Goal: Task Accomplishment & Management: Complete application form

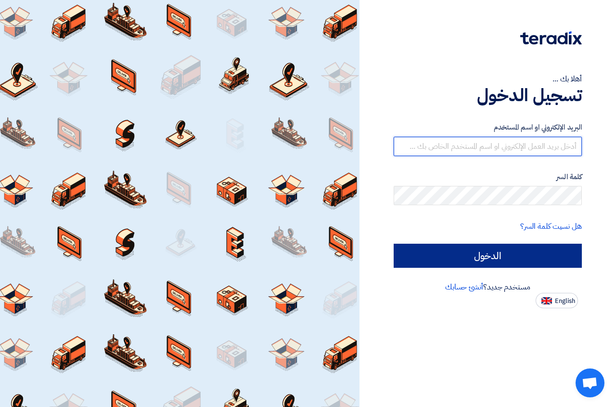
type input "[EMAIL_ADDRESS][DOMAIN_NAME]"
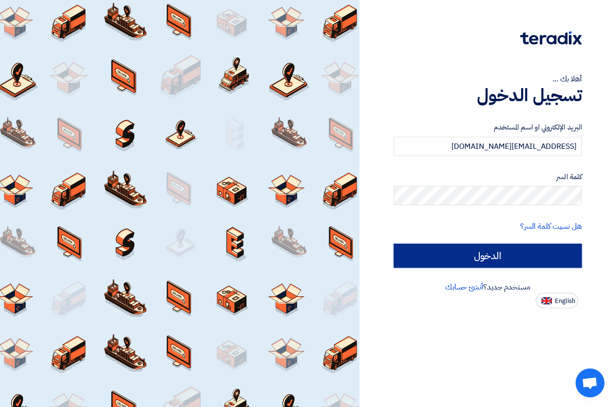
click at [492, 257] on input "الدخول" at bounding box center [488, 255] width 188 height 24
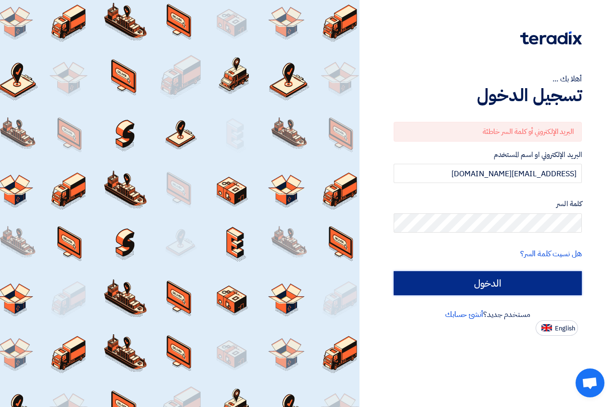
click at [490, 282] on input "الدخول" at bounding box center [488, 283] width 188 height 24
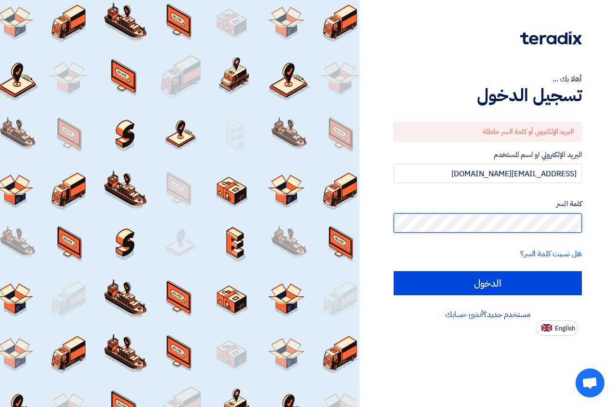
click at [394, 271] on input "الدخول" at bounding box center [488, 283] width 188 height 24
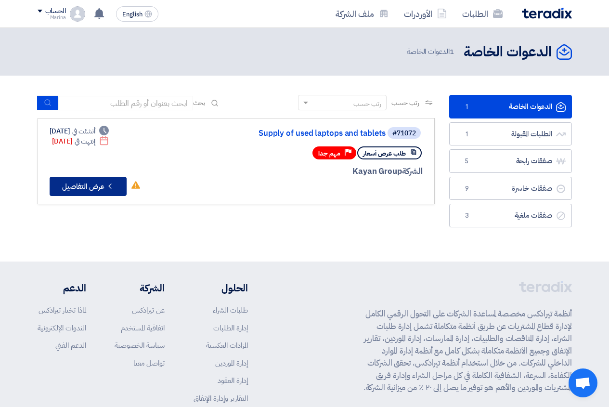
click at [103, 193] on button "Check details عرض التفاصيل" at bounding box center [88, 186] width 77 height 19
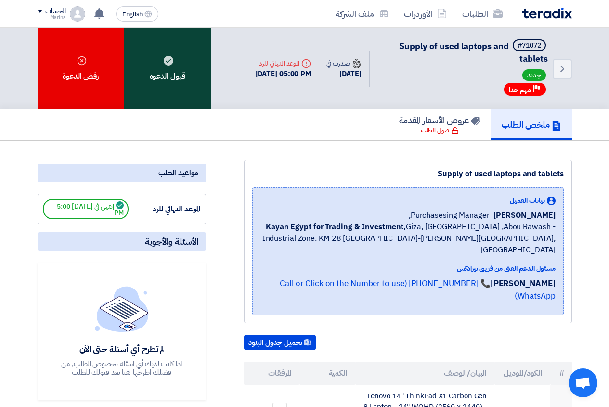
click at [168, 91] on div "قبول الدعوه" at bounding box center [167, 68] width 87 height 81
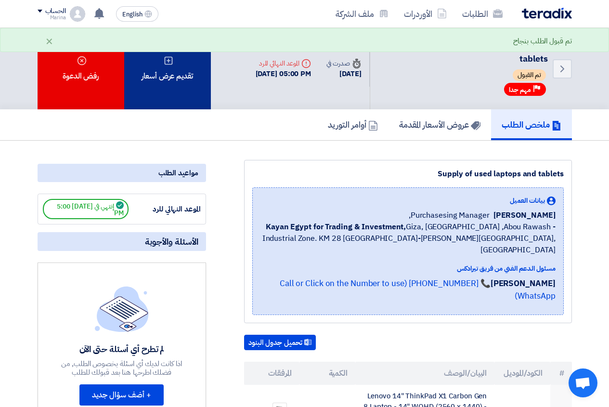
click at [178, 91] on div "تقديم عرض أسعار" at bounding box center [167, 68] width 87 height 81
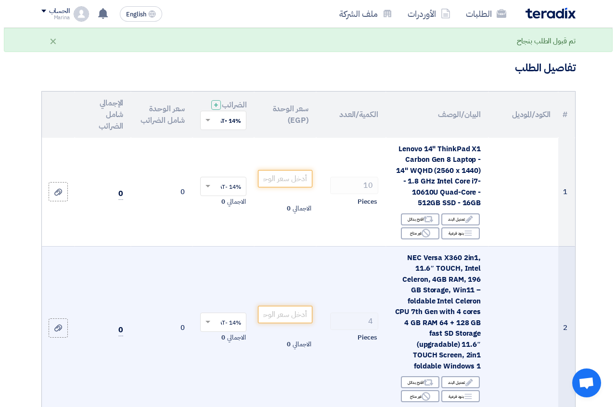
scroll to position [96, 0]
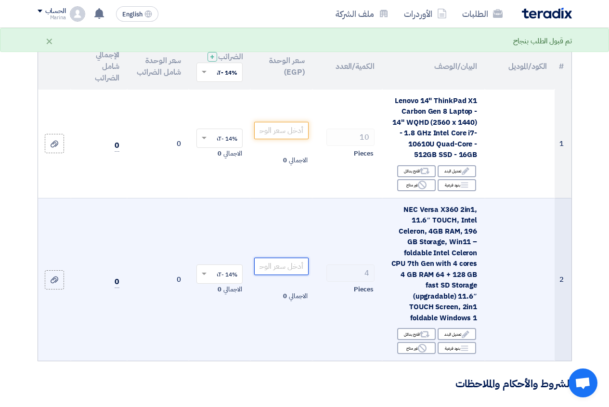
click at [280, 275] on input "number" at bounding box center [281, 265] width 54 height 17
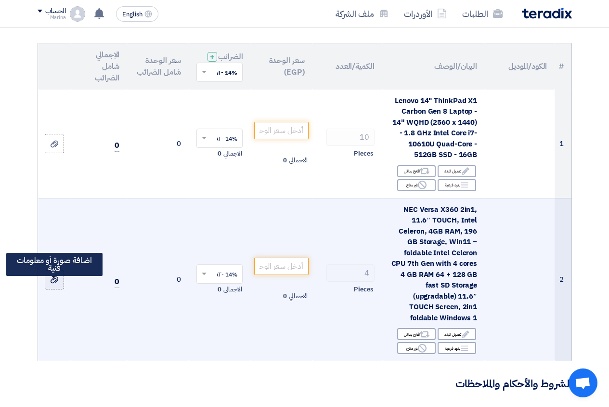
click at [56, 283] on icon at bounding box center [55, 280] width 8 height 8
click at [0, 0] on input "file" at bounding box center [0, 0] width 0 height 0
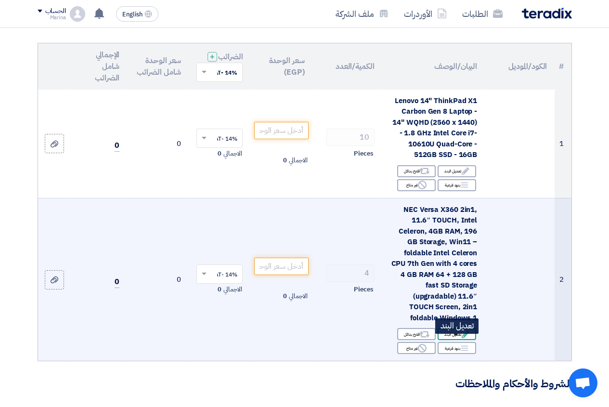
click at [467, 338] on icon "Edit" at bounding box center [465, 334] width 9 height 9
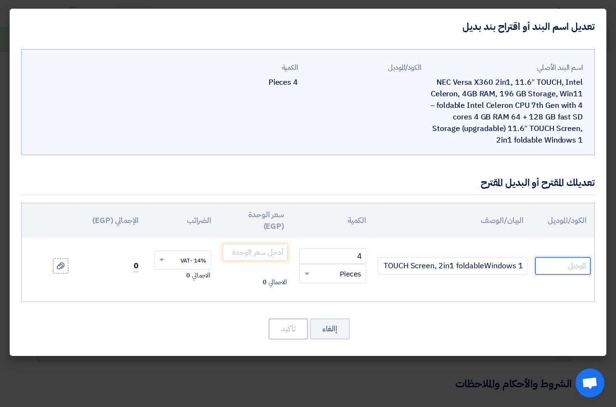
click at [552, 259] on input "text" at bounding box center [562, 265] width 55 height 17
paste input "NEC VersaPro D64G8 X360 | Intel Celeron N4120 | 11.1" inch Convertible"
type input "NEC VersaPro D64G8 X360 | Intel Celeron N4120 | 11.1" inch Convertible"
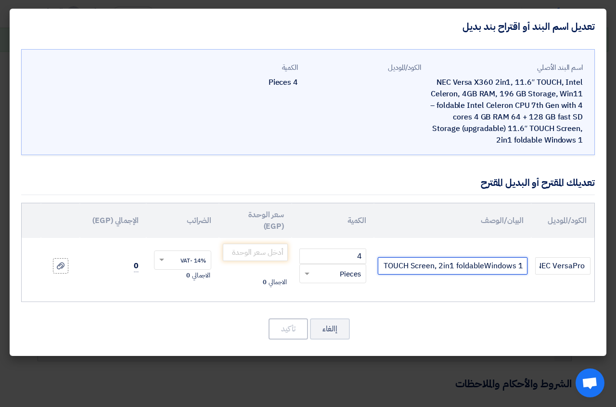
click at [522, 263] on input "NEC Versa X360 2in1, 11.6″ TOUCH, Intel Celeron, 4GB RAM, 196 GB Storage, Win11…" at bounding box center [453, 265] width 150 height 17
click at [522, 265] on input "NEC Versa X360 2in1, 11.6″ TOUCH, Intel Celeron, 4GB RAM, 196 GB Storage, Win11…" at bounding box center [453, 265] width 150 height 17
drag, startPoint x: 524, startPoint y: 266, endPoint x: 350, endPoint y: 266, distance: 174.2
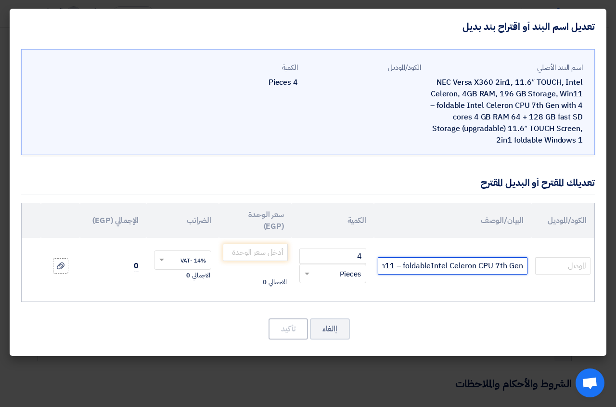
click at [350, 266] on tr "NEC Versa X360 2in1, 11.6″ TOUCH, Intel Celeron, 4GB RAM, 196 GB Storage, Win11…" at bounding box center [308, 266] width 573 height 56
click at [438, 268] on input "NEC Versa X360 2in1, 11.6″ TOUCH, Intel Celeron, 4GB RAM, 196 GB Storage, Win11…" at bounding box center [453, 265] width 150 height 17
click at [381, 265] on input "NEC Versa X360 2in1, 11.6″ TOUCH, Intel Celeron, 4GB RAM, 196 GB Storage, Win11…" at bounding box center [453, 265] width 150 height 17
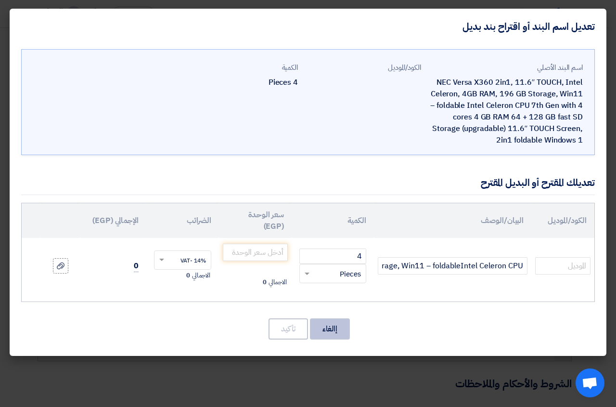
click at [340, 332] on button "إالغاء" at bounding box center [330, 328] width 40 height 21
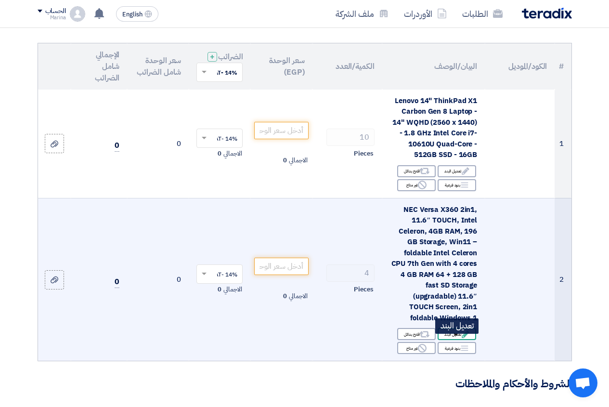
click at [457, 340] on div "Edit تعديل البند" at bounding box center [456, 334] width 38 height 12
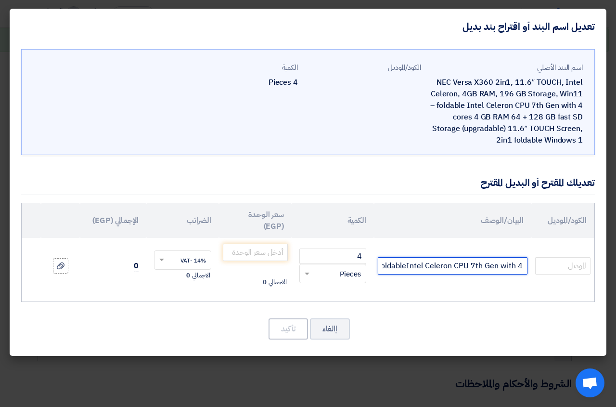
scroll to position [0, -668]
drag, startPoint x: 524, startPoint y: 268, endPoint x: 327, endPoint y: 267, distance: 196.8
click at [327, 267] on tr "NEC Versa X360 2in1, 11.6″ TOUCH, Intel Celeron, 4GB RAM, 196 GB Storage, Win11…" at bounding box center [308, 266] width 573 height 56
click at [439, 273] on input "text" at bounding box center [453, 265] width 150 height 17
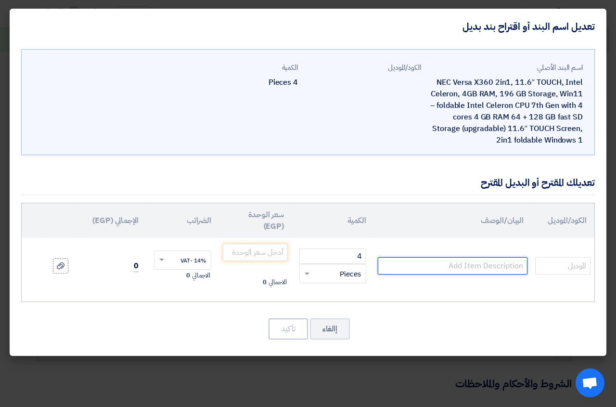
click at [438, 268] on input "text" at bounding box center [453, 265] width 150 height 17
paste input "NEC VersaPro D64G8 X360 | Intel Celeron N4120 | 11.1" inch Convertible"
type input "NEC VersaPro D64G8 X360 | Intel Celeron N4120 | 11.1" inch Convertible"
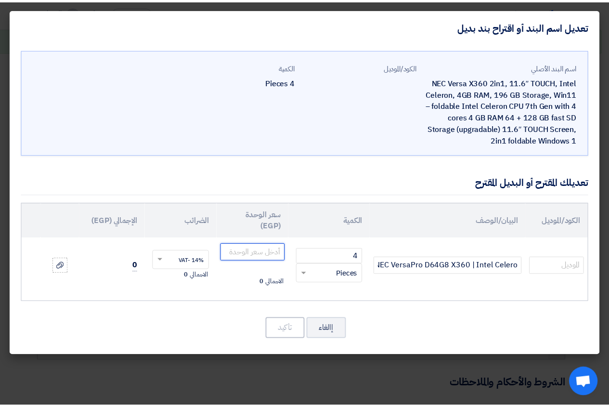
scroll to position [0, 0]
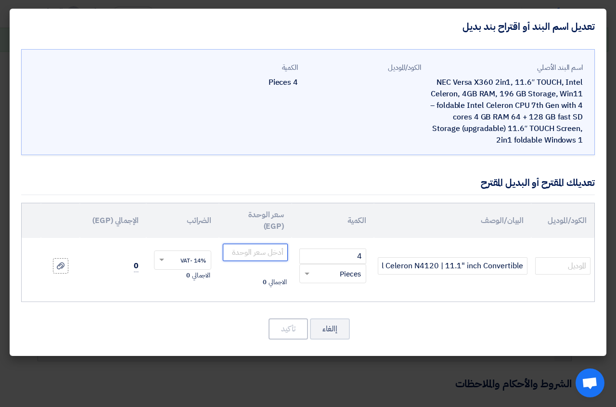
click at [253, 251] on input "number" at bounding box center [255, 251] width 65 height 17
click at [256, 252] on input "number" at bounding box center [255, 251] width 65 height 17
type input "6500"
click at [228, 284] on div "الاجمالي 26,000" at bounding box center [255, 282] width 65 height 12
click at [276, 331] on button "تأكيد" at bounding box center [287, 328] width 39 height 21
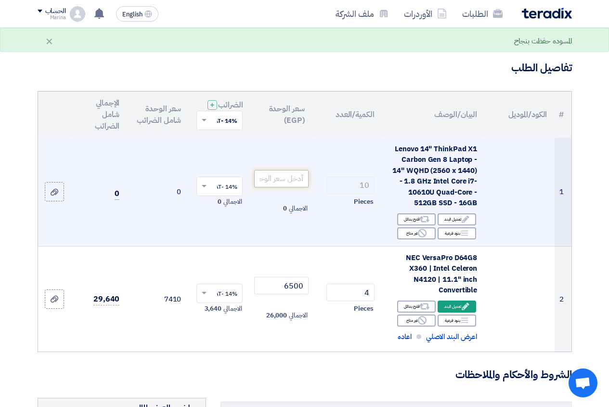
scroll to position [96, 0]
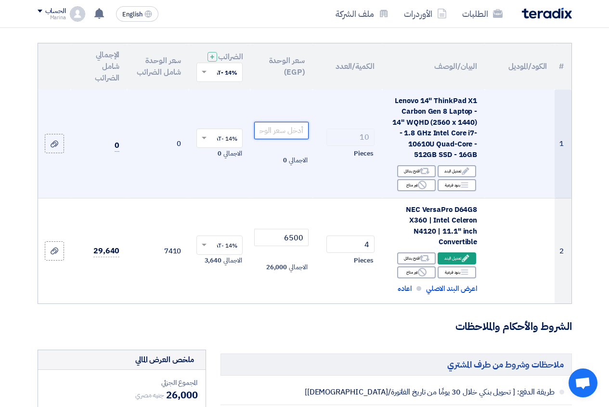
click at [286, 139] on input "number" at bounding box center [281, 130] width 54 height 17
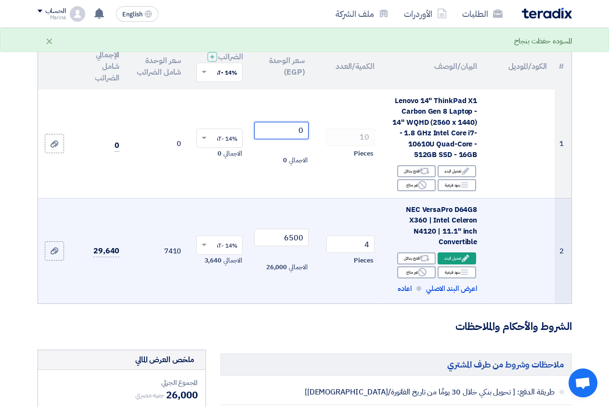
type input "0"
click at [127, 295] on td "29,640" at bounding box center [99, 250] width 56 height 105
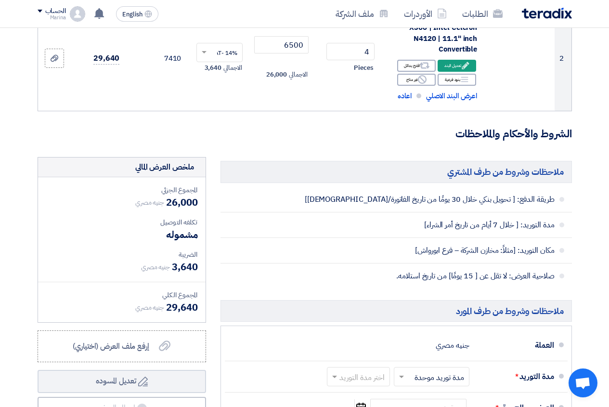
scroll to position [385, 0]
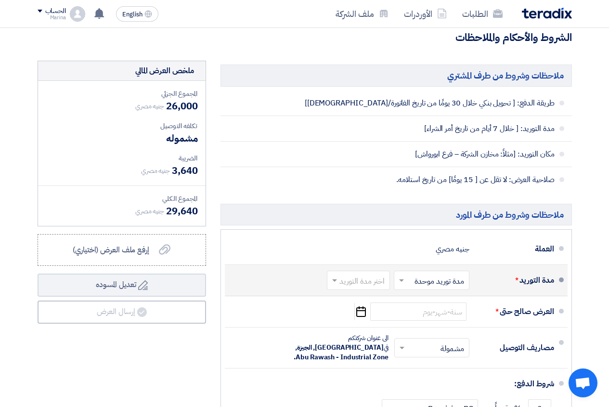
click at [356, 288] on input "text" at bounding box center [356, 281] width 58 height 14
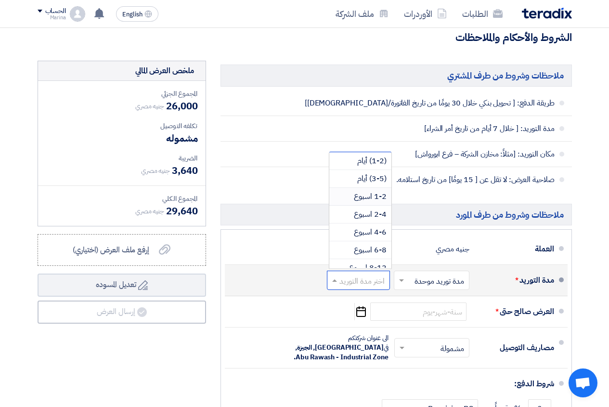
click at [371, 202] on span "1-2 اسبوع" at bounding box center [370, 197] width 33 height 12
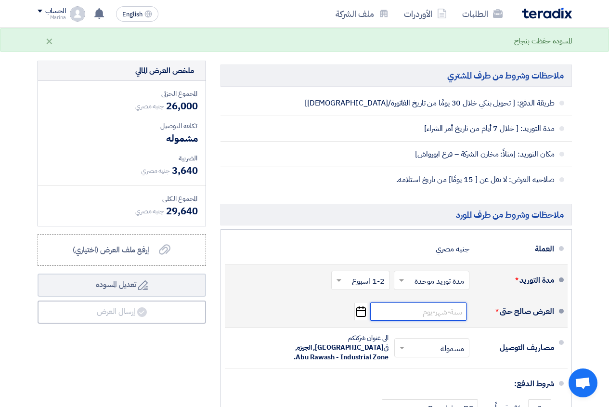
click at [411, 320] on input at bounding box center [418, 311] width 96 height 18
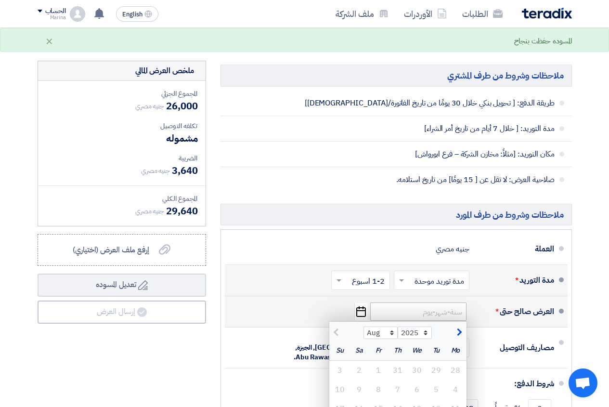
scroll to position [529, 0]
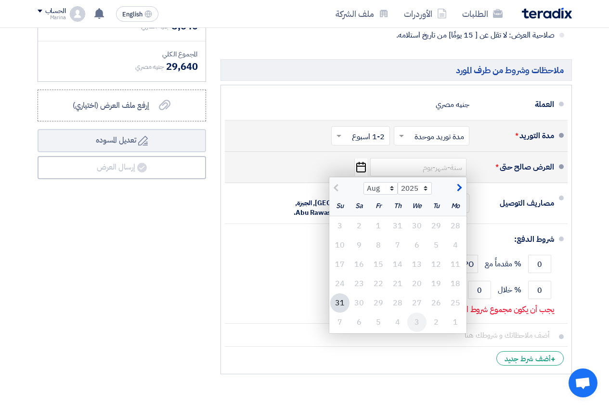
click at [422, 331] on div "3" at bounding box center [416, 321] width 19 height 19
type input "[DATE]"
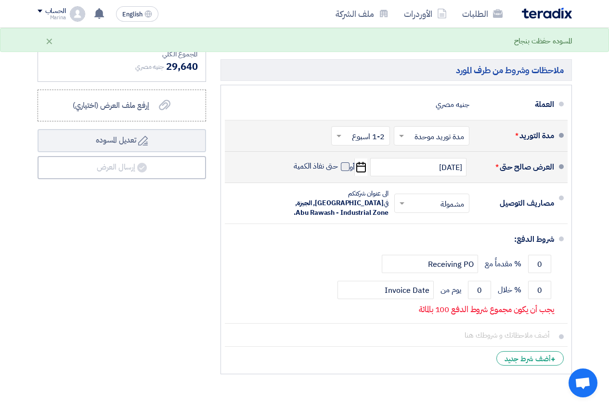
click at [346, 171] on span at bounding box center [345, 166] width 9 height 9
click at [338, 177] on input "حتى نفاذ الكمية" at bounding box center [315, 170] width 46 height 18
checkbox input "true"
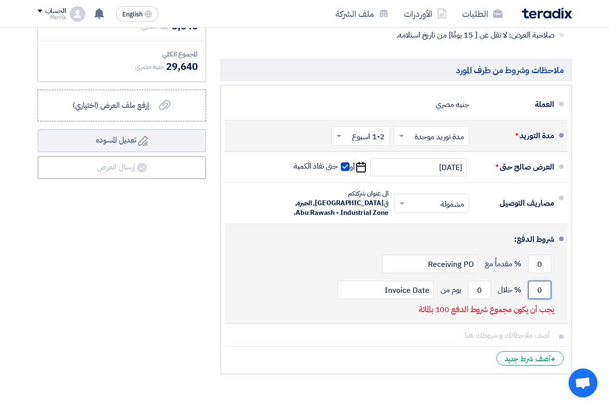
drag, startPoint x: 532, startPoint y: 286, endPoint x: 553, endPoint y: 286, distance: 21.2
click at [553, 286] on div "0 % خلال 0 يوم من Invoice Date" at bounding box center [392, 290] width 321 height 26
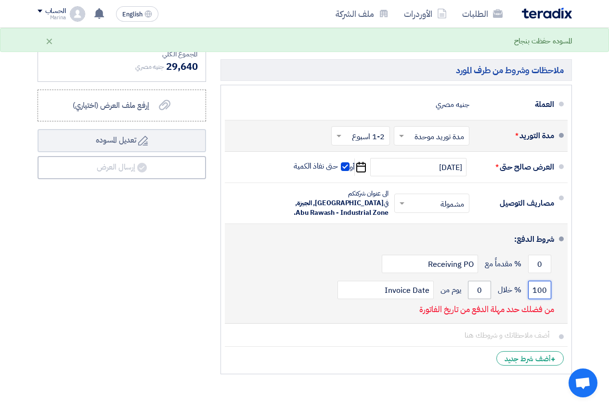
type input "100"
drag, startPoint x: 486, startPoint y: 294, endPoint x: 476, endPoint y: 294, distance: 9.6
click at [476, 294] on input "0" at bounding box center [479, 289] width 23 height 18
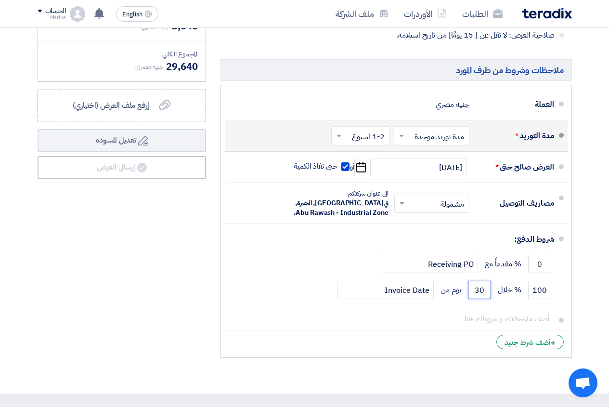
type input "30"
click at [362, 144] on input "text" at bounding box center [358, 137] width 54 height 14
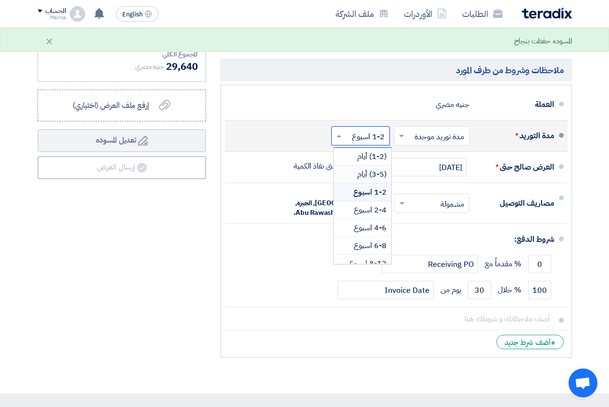
click at [354, 183] on div "(3-5) أيام" at bounding box center [362, 175] width 58 height 18
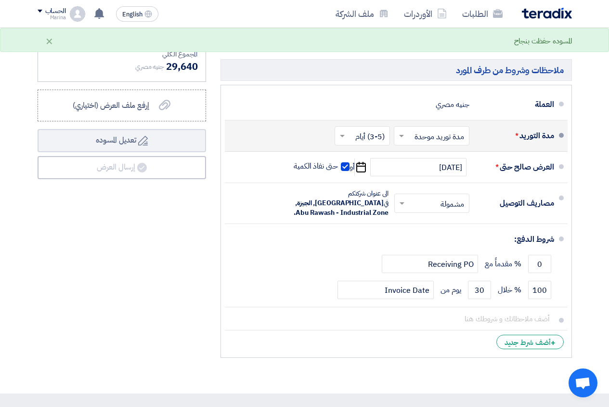
click at [346, 144] on input "text" at bounding box center [360, 137] width 51 height 14
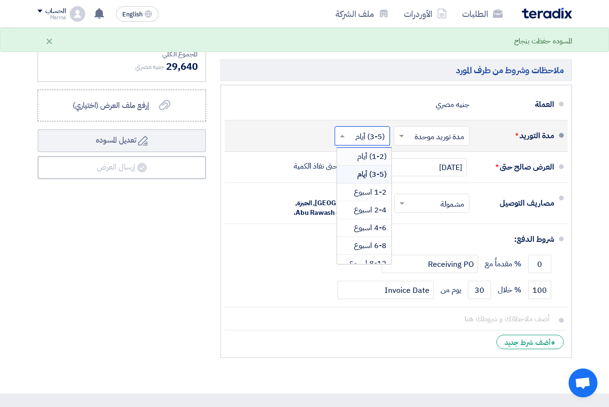
click at [345, 164] on div "(1-2) أيام" at bounding box center [364, 157] width 54 height 18
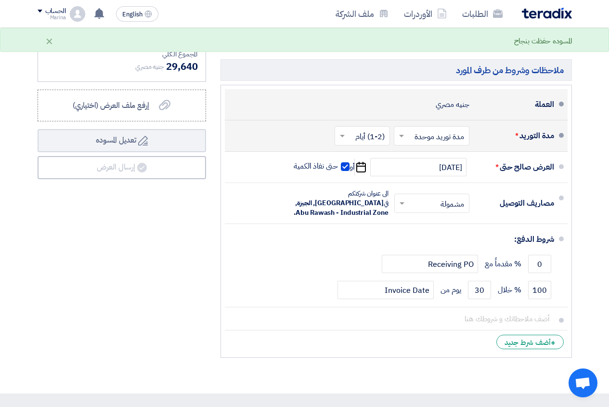
click at [499, 114] on div "العملة" at bounding box center [515, 104] width 77 height 23
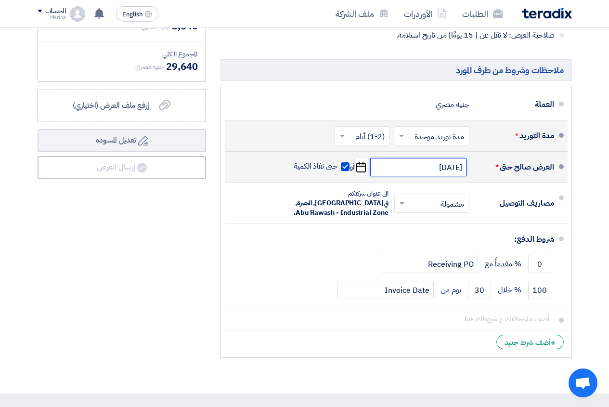
click at [422, 176] on input "[DATE]" at bounding box center [418, 167] width 96 height 18
select select "9"
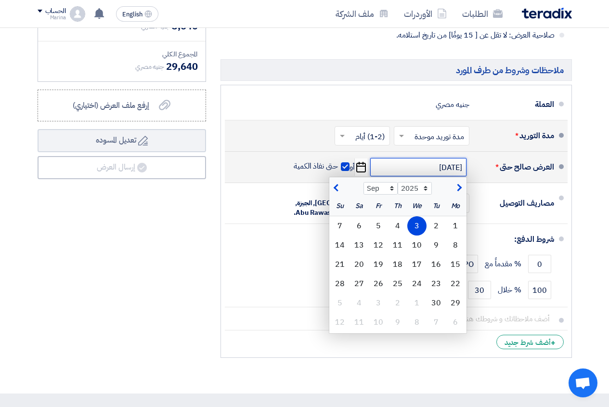
click at [399, 172] on input "[DATE]" at bounding box center [418, 167] width 96 height 18
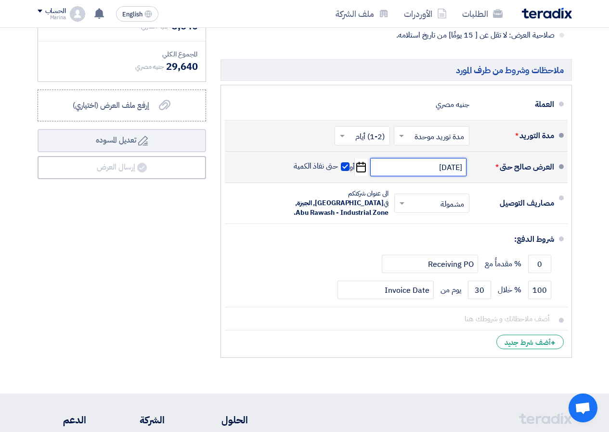
scroll to position [433, 0]
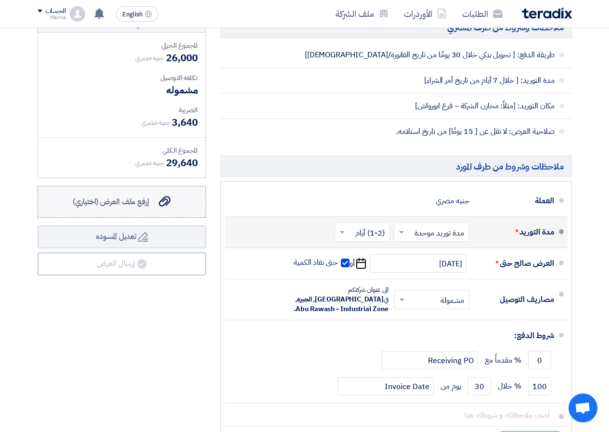
click at [160, 207] on div "إرفع ملف العرض (اختياري) إرفع ملف العرض (اختياري)" at bounding box center [122, 202] width 98 height 12
click at [0, 0] on input "إرفع ملف العرض (اختياري) إرفع ملف العرض (اختياري)" at bounding box center [0, 0] width 0 height 0
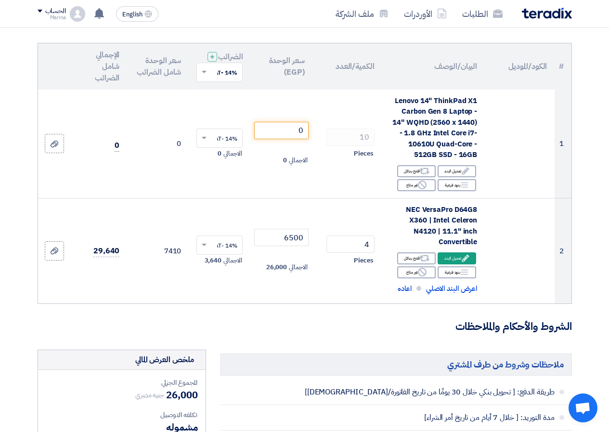
scroll to position [0, 0]
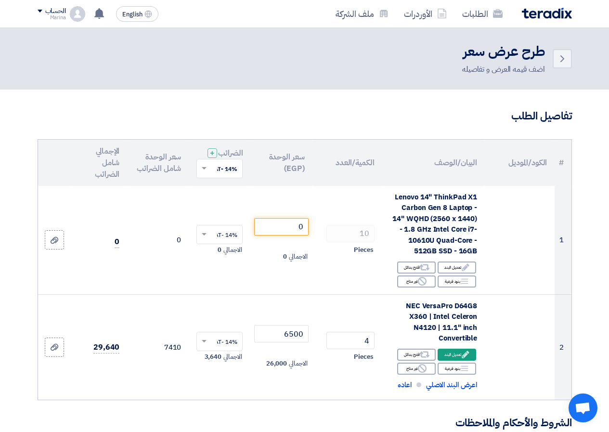
click at [583, 406] on span "Open chat" at bounding box center [582, 408] width 16 height 13
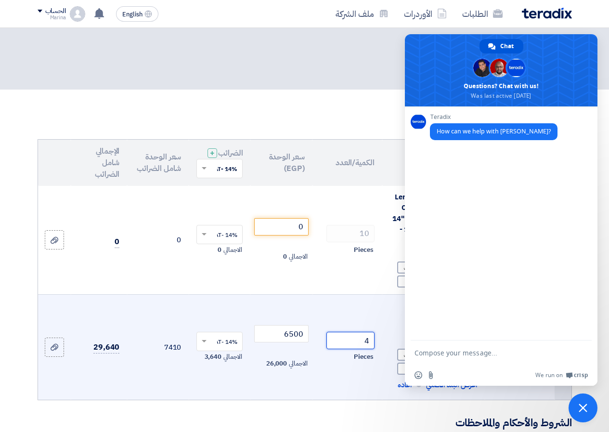
click at [324, 314] on td "4 Pieces" at bounding box center [347, 346] width 70 height 105
click at [324, 311] on td "4 Pieces" at bounding box center [347, 346] width 70 height 105
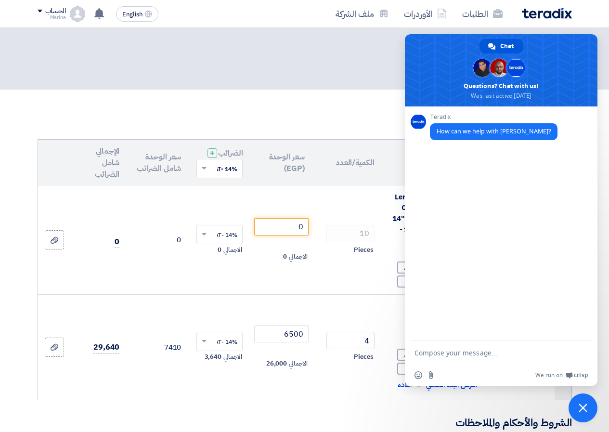
click at [401, 62] on div "Back طرح عرض سعر اضف قيمه العرض و تفاصيله" at bounding box center [305, 58] width 534 height 33
click at [586, 403] on span "Close chat" at bounding box center [582, 407] width 29 height 29
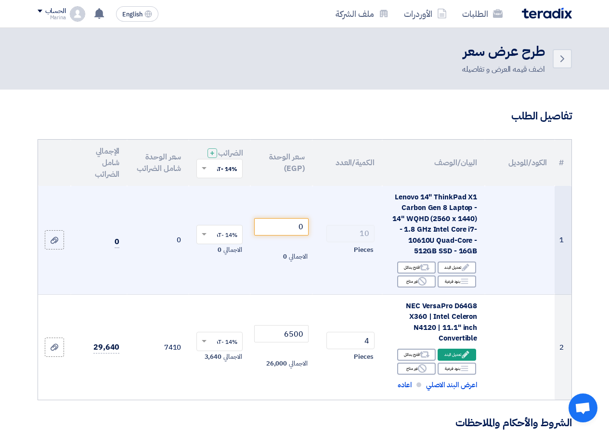
scroll to position [96, 0]
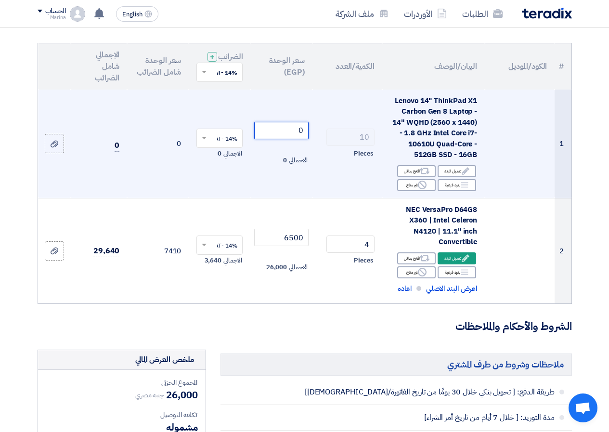
click at [277, 139] on input "0" at bounding box center [281, 130] width 54 height 17
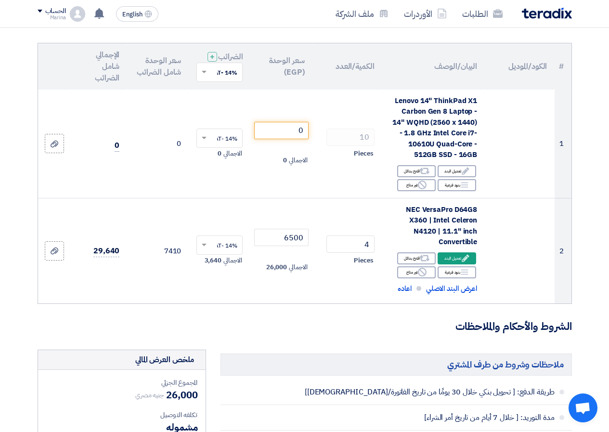
click at [276, 331] on h3 "الشروط والأحكام والملاحظات" at bounding box center [305, 326] width 534 height 15
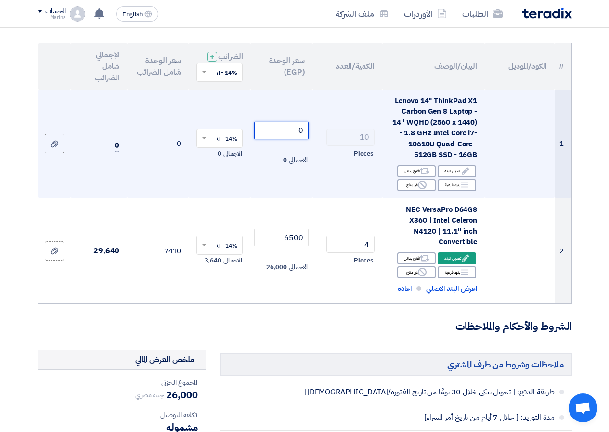
drag, startPoint x: 292, startPoint y: 137, endPoint x: 305, endPoint y: 137, distance: 12.5
click at [305, 137] on input "0" at bounding box center [281, 130] width 54 height 17
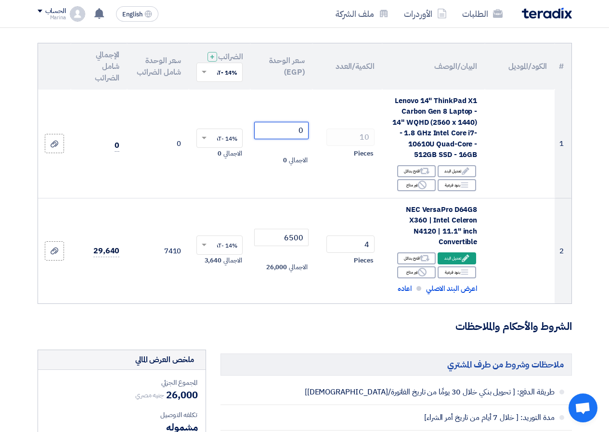
scroll to position [48, 0]
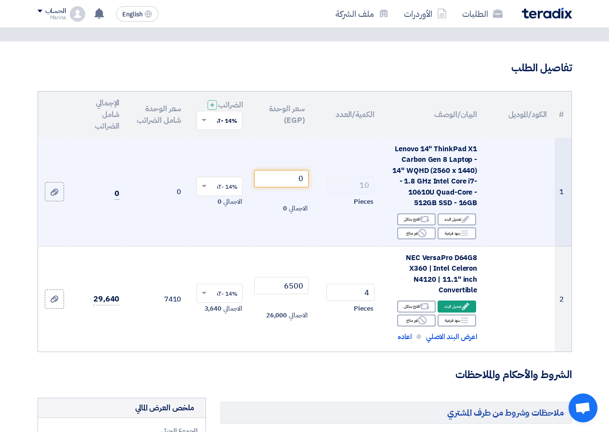
click at [496, 163] on td at bounding box center [519, 192] width 70 height 109
click at [284, 186] on input "0" at bounding box center [281, 178] width 54 height 17
type input "000"
click at [293, 171] on td "000 الاجمالي 0" at bounding box center [281, 192] width 62 height 109
click at [267, 178] on input "000" at bounding box center [281, 178] width 54 height 17
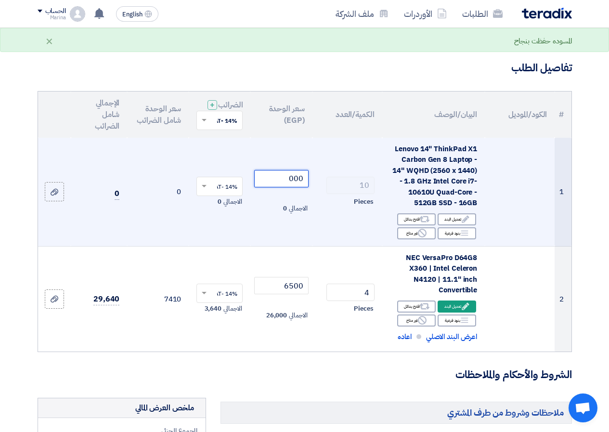
drag, startPoint x: 271, startPoint y: 181, endPoint x: 308, endPoint y: 185, distance: 37.3
click at [308, 185] on input "000" at bounding box center [281, 178] width 54 height 17
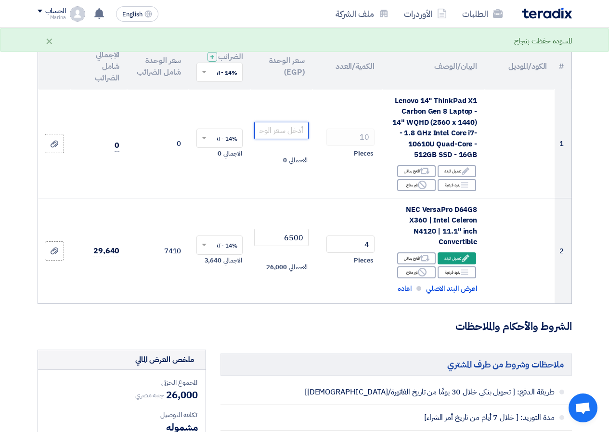
scroll to position [0, 0]
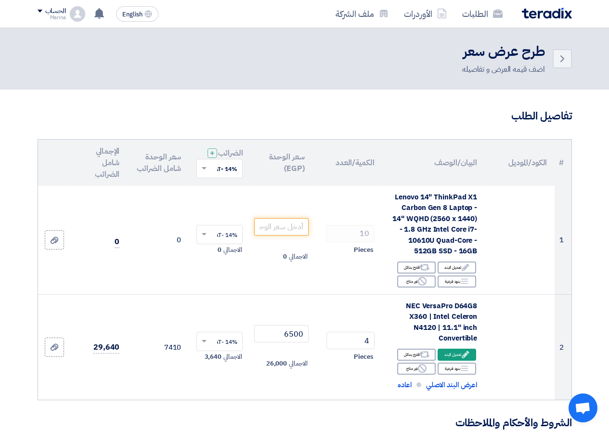
click at [556, 120] on h3 "تفاصيل الطلب" at bounding box center [305, 116] width 534 height 15
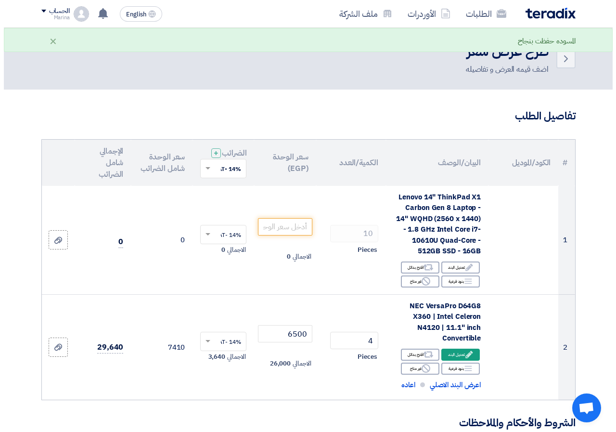
scroll to position [48, 0]
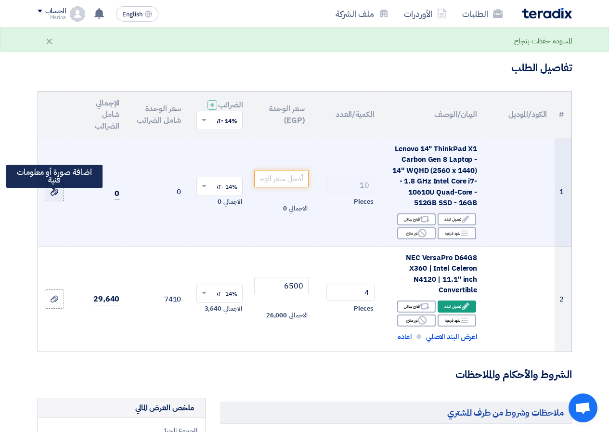
click at [56, 195] on use at bounding box center [55, 192] width 8 height 7
click at [0, 0] on input "file" at bounding box center [0, 0] width 0 height 0
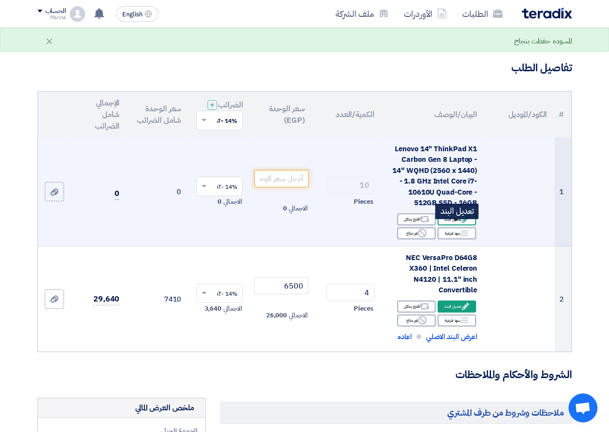
click at [463, 223] on icon "Edit" at bounding box center [465, 219] width 9 height 9
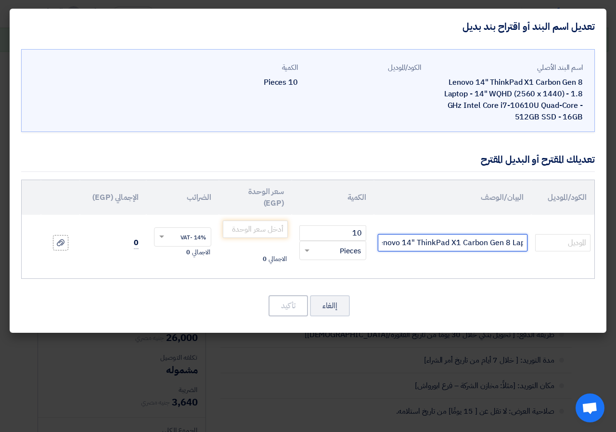
scroll to position [0, -339]
drag, startPoint x: 525, startPoint y: 244, endPoint x: 365, endPoint y: 245, distance: 160.2
click at [365, 245] on tr "Lenovo 14" ThinkPad X1 Carbon Gen 8 Laptop - 14" WQHD (2560 x 1440) - 1.8 GHz I…" at bounding box center [308, 243] width 573 height 56
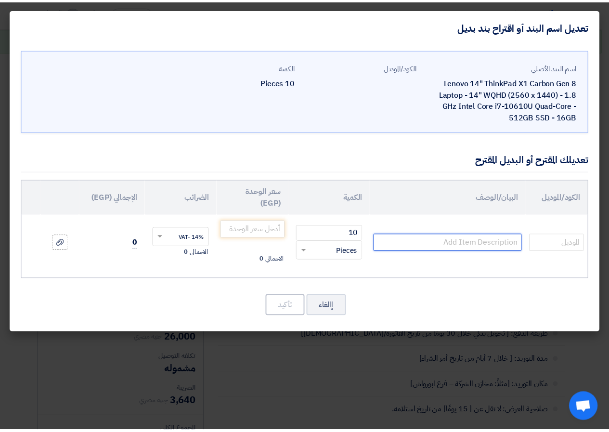
scroll to position [0, 0]
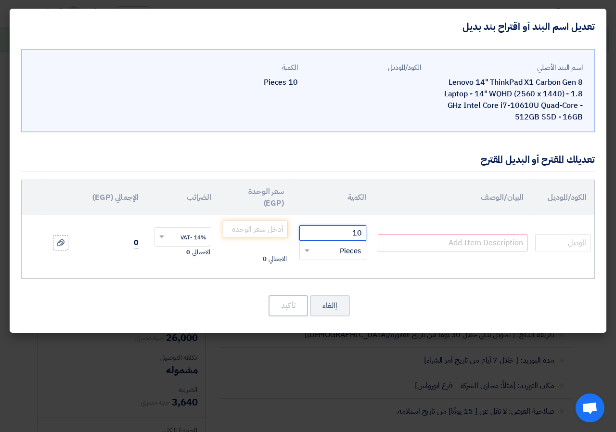
drag, startPoint x: 337, startPoint y: 229, endPoint x: 372, endPoint y: 238, distance: 36.3
click at [374, 234] on td "10 RFQ_STEP1.ITEMS.2.TYPE_PLACEHOLDER × Pieces" at bounding box center [333, 243] width 82 height 56
type input "0"
click at [70, 343] on modal-container "تعديل اسم البند أو اقتراح بند بديل اسم البند الأصلي Lenovo 14" ThinkPad X1 Carb…" at bounding box center [308, 216] width 616 height 432
click at [339, 308] on button "إالغاء" at bounding box center [330, 305] width 40 height 21
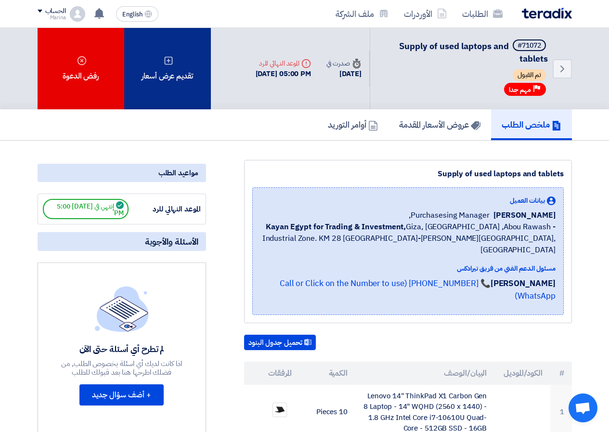
click at [175, 88] on div "تقديم عرض أسعار" at bounding box center [167, 68] width 87 height 81
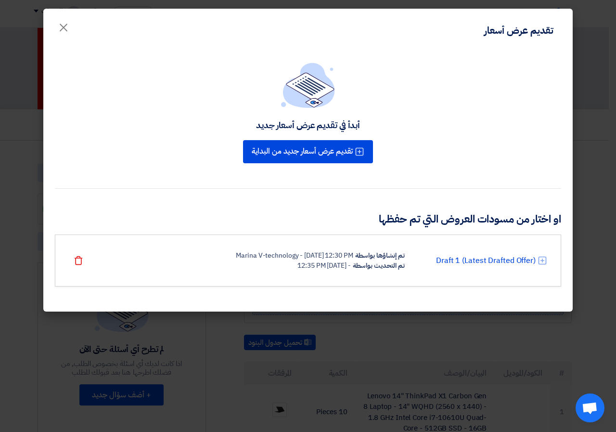
click at [137, 258] on div "Draft 1 (Latest Drafted Offer) تم إنشاؤها بواسطة Marina V-technology - [DATE] 1…" at bounding box center [308, 260] width 478 height 20
click at [390, 285] on div "Draft 1 (Latest Drafted Offer) تم إنشاؤها بواسطة Marina V-technology - [DATE] 1…" at bounding box center [308, 260] width 506 height 52
click at [404, 263] on div "تم التحديث بواسطة" at bounding box center [379, 265] width 52 height 10
click at [394, 261] on div "تم التحديث بواسطة" at bounding box center [379, 265] width 52 height 10
drag, startPoint x: 492, startPoint y: 268, endPoint x: 493, endPoint y: 264, distance: 4.9
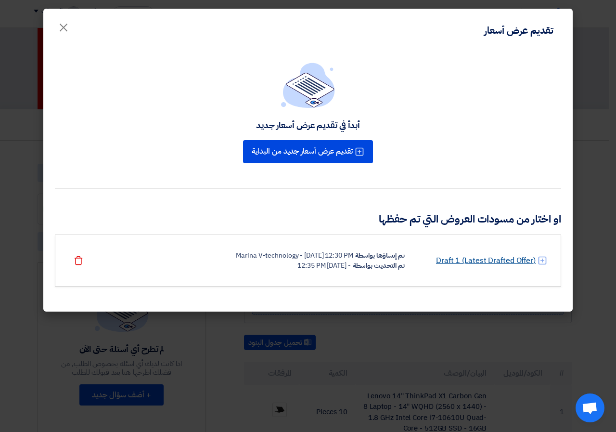
click at [493, 268] on div "Draft 1 (Latest Drafted Offer) تم إنشاؤها بواسطة Marina V-technology - [DATE] 1…" at bounding box center [308, 260] width 478 height 20
click at [493, 259] on link "Draft 1 (Latest Drafted Offer)" at bounding box center [486, 261] width 100 height 12
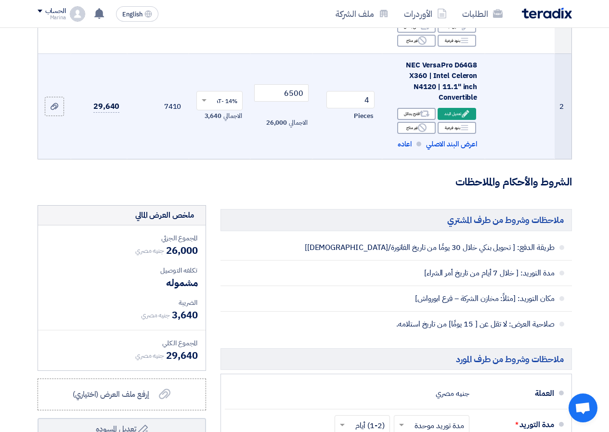
scroll to position [144, 0]
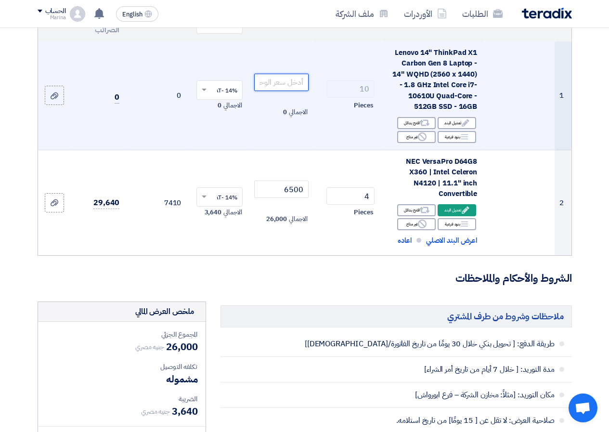
click at [294, 91] on input "number" at bounding box center [281, 82] width 54 height 17
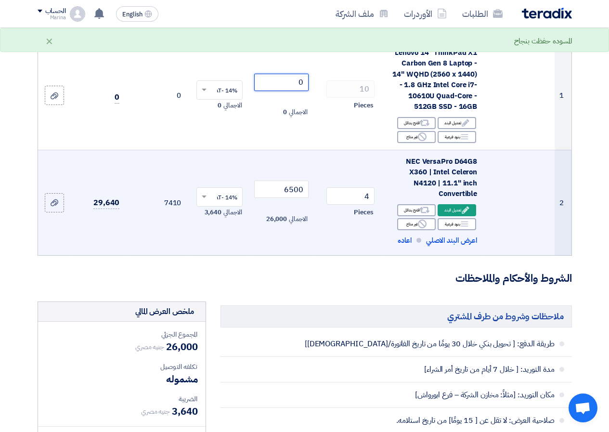
type input "0"
click at [218, 255] on td "14% -VAT × الاجمالي 3,640" at bounding box center [220, 202] width 62 height 105
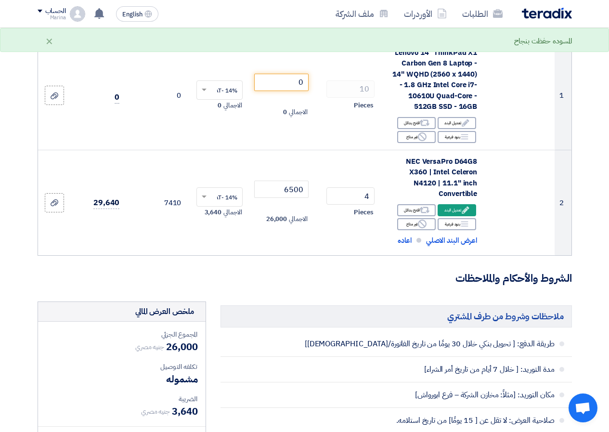
scroll to position [385, 0]
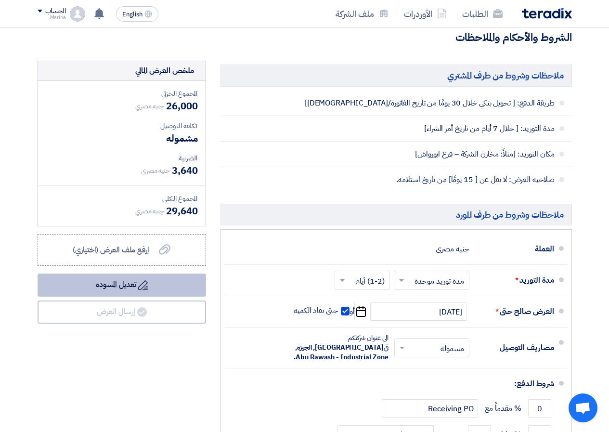
click at [162, 296] on button "Draft تعديل المسوده" at bounding box center [122, 284] width 168 height 23
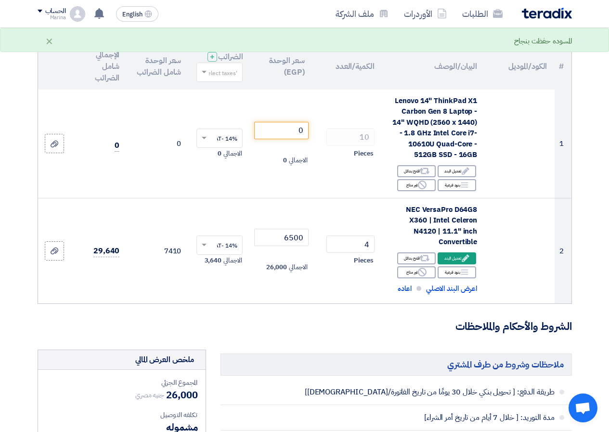
scroll to position [48, 0]
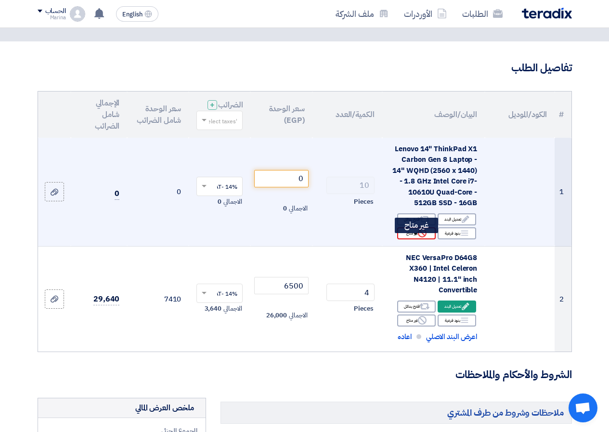
click at [412, 239] on div "Reject غير متاح" at bounding box center [416, 233] width 38 height 12
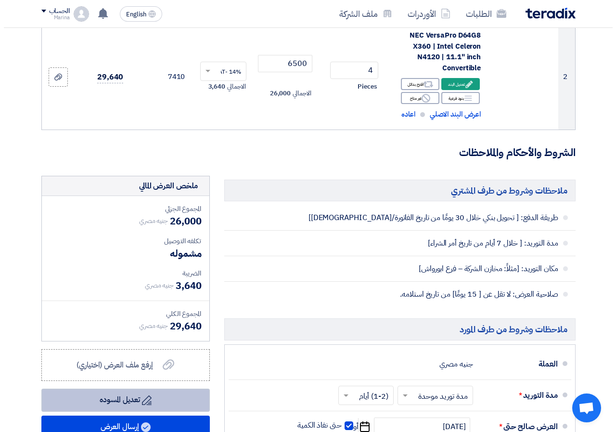
scroll to position [385, 0]
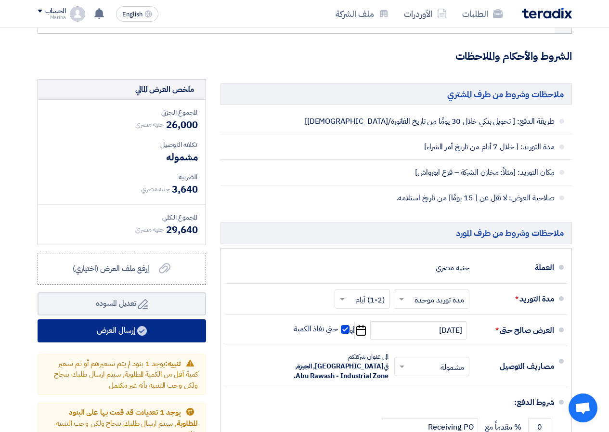
click at [127, 336] on button "إرسال العرض" at bounding box center [122, 330] width 168 height 23
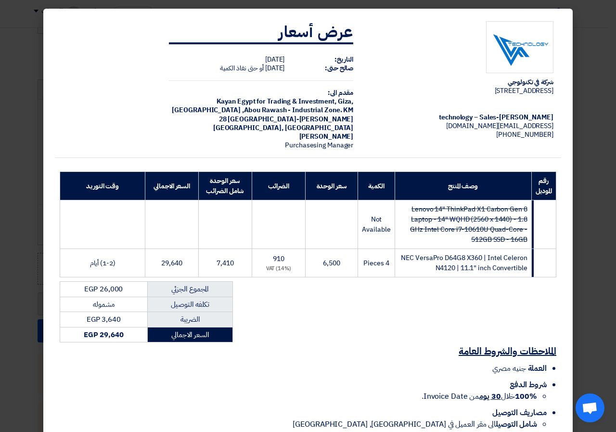
scroll to position [51, 0]
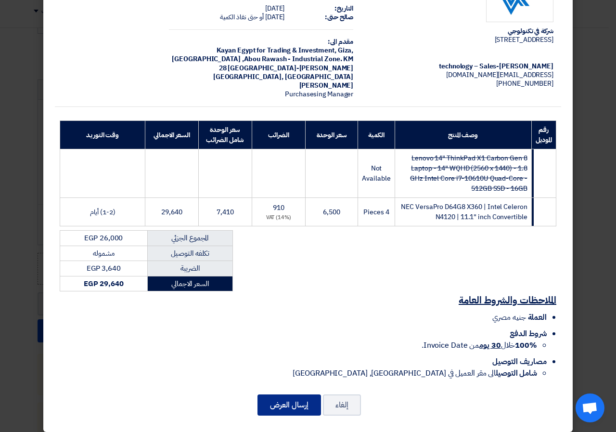
click at [313, 403] on button "إرسال العرض" at bounding box center [289, 404] width 64 height 21
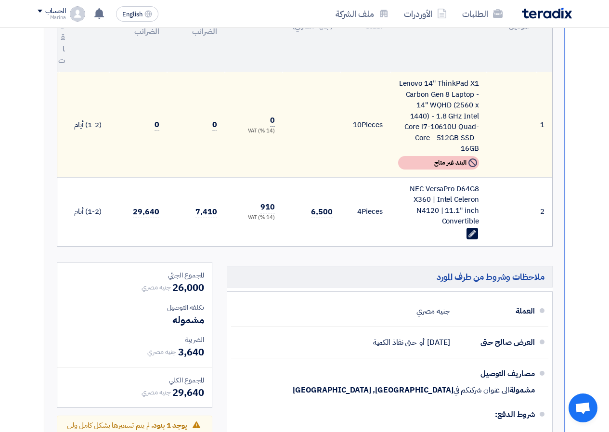
scroll to position [481, 0]
